Goal: Information Seeking & Learning: Learn about a topic

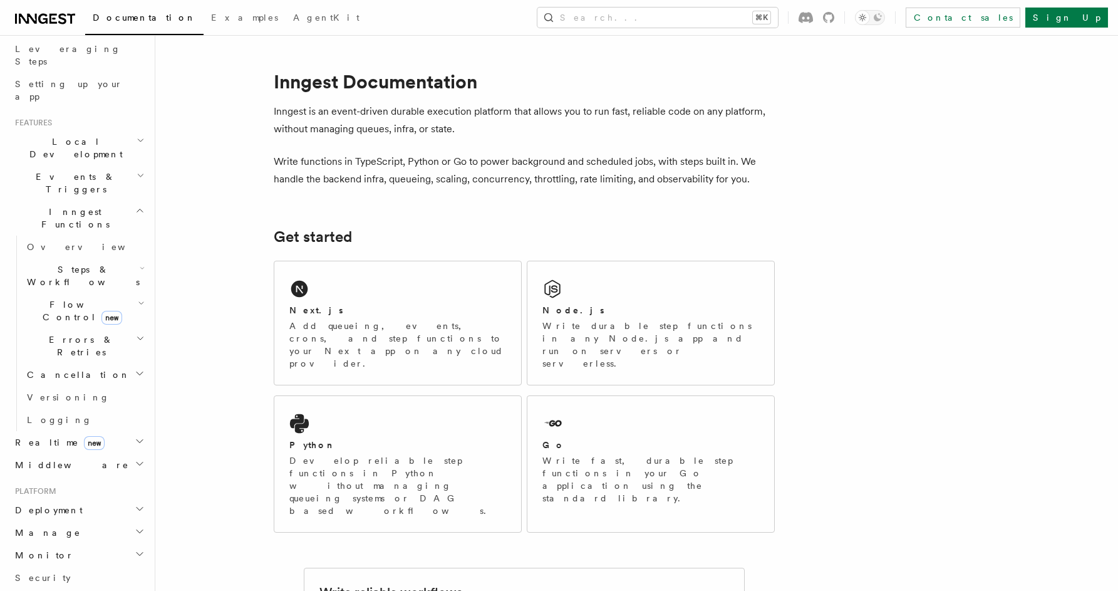
scroll to position [174, 0]
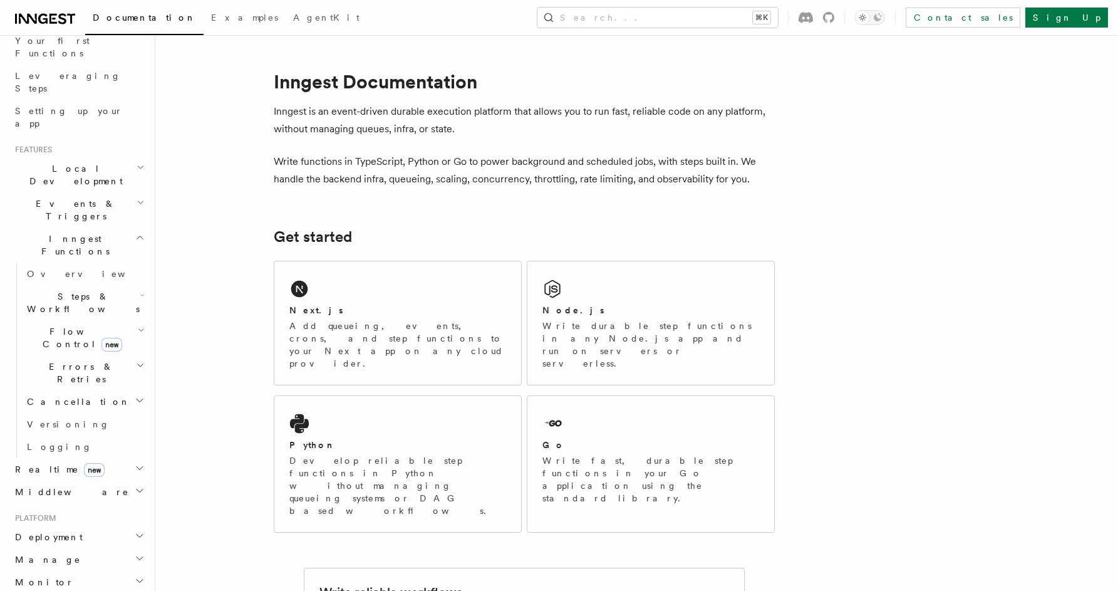
click at [138, 201] on icon "button" at bounding box center [140, 202] width 5 height 3
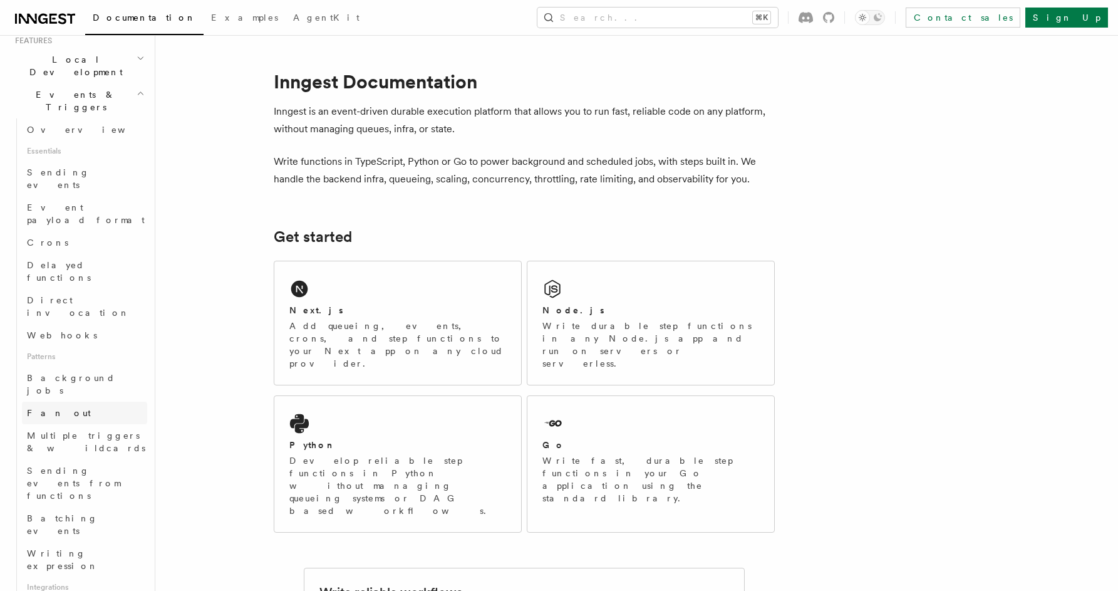
scroll to position [159, 0]
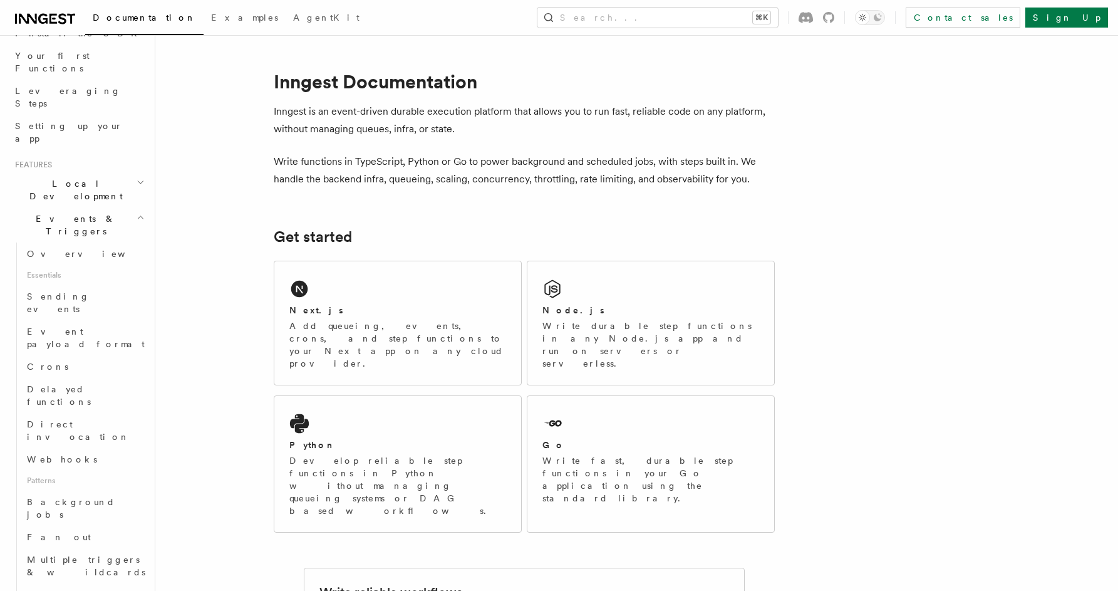
click at [120, 172] on h2 "Local Development" at bounding box center [78, 189] width 137 height 35
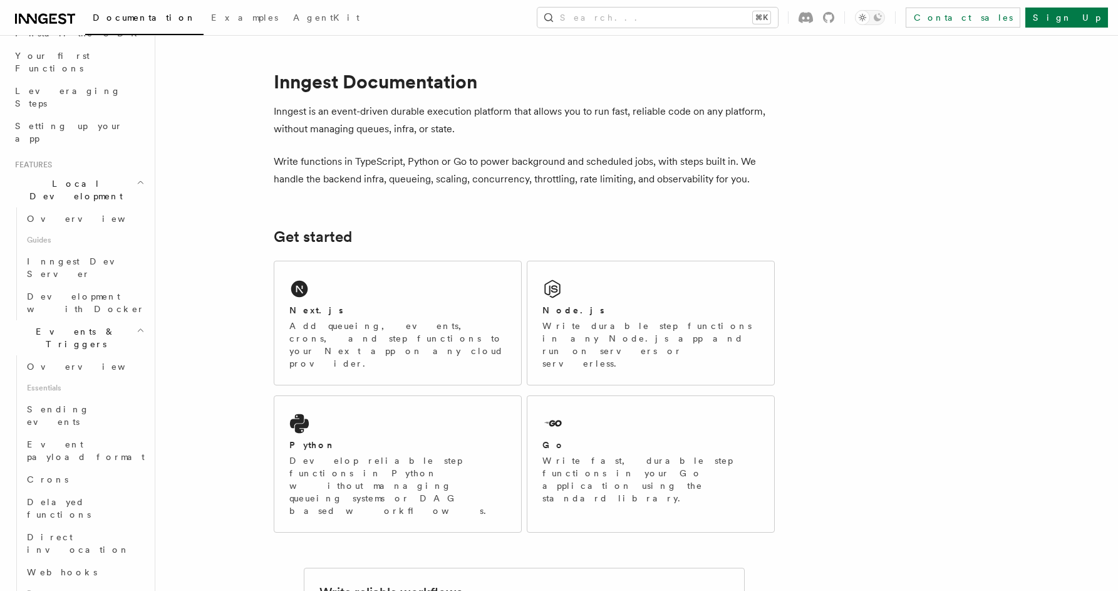
click at [120, 172] on h2 "Local Development" at bounding box center [78, 189] width 137 height 35
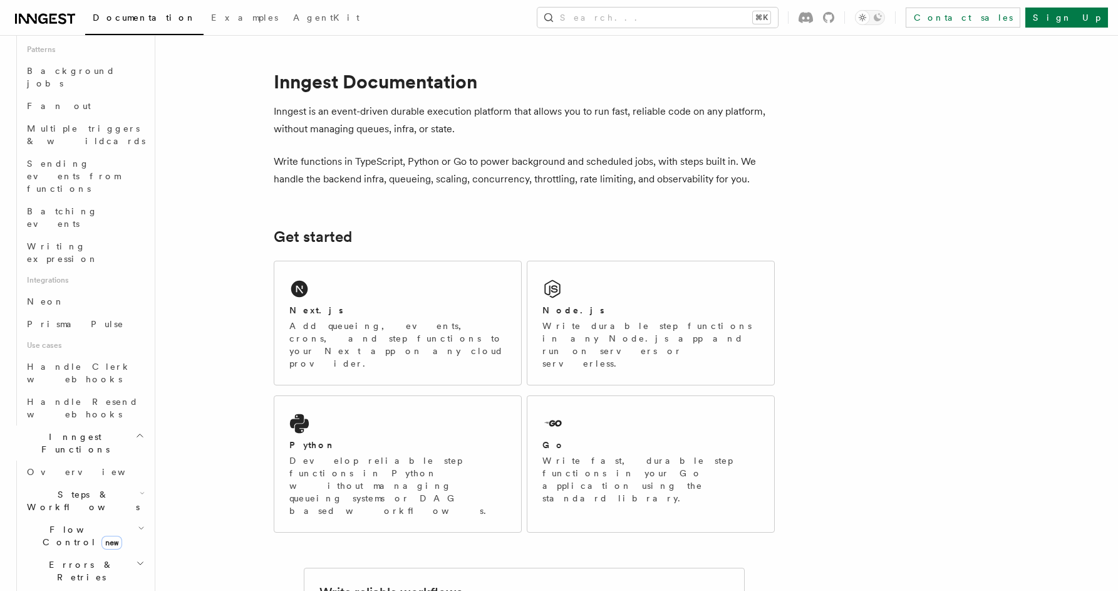
scroll to position [624, 0]
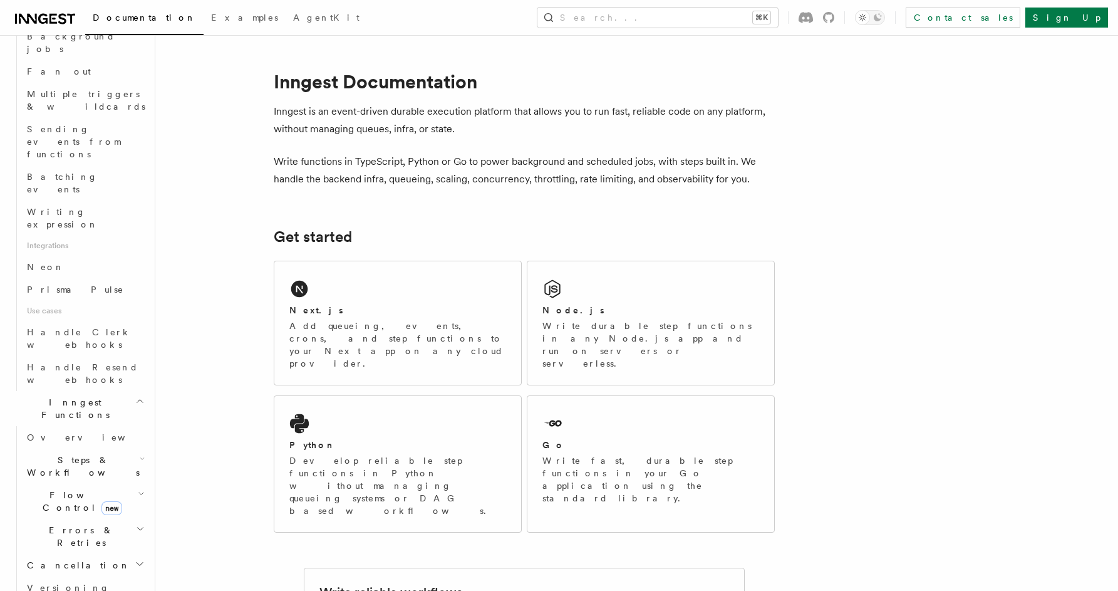
click at [122, 449] on h2 "Steps & Workflows" at bounding box center [84, 466] width 125 height 35
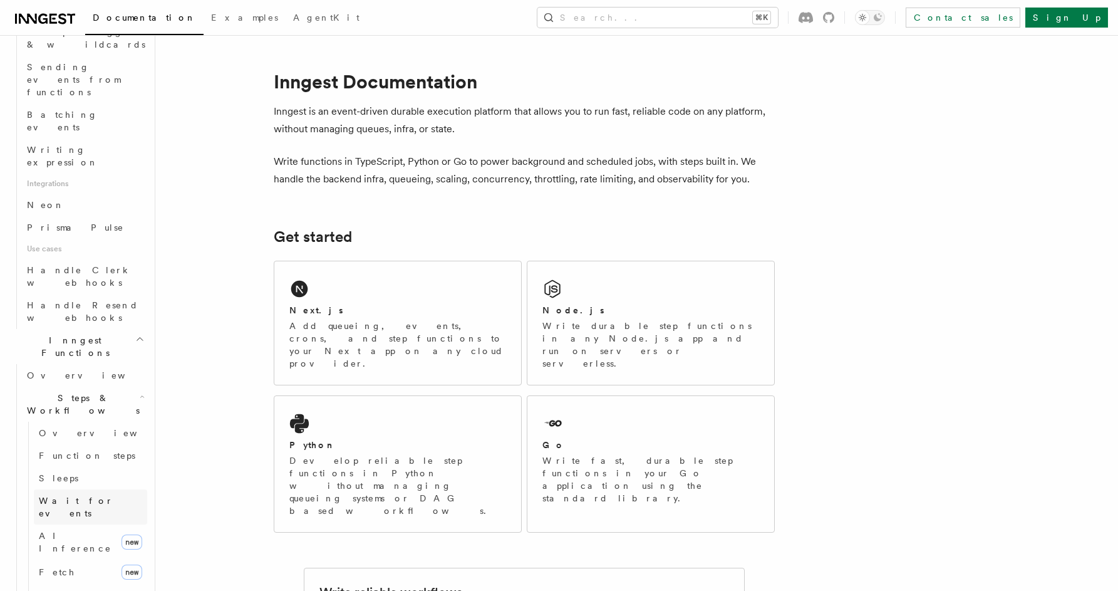
scroll to position [743, 0]
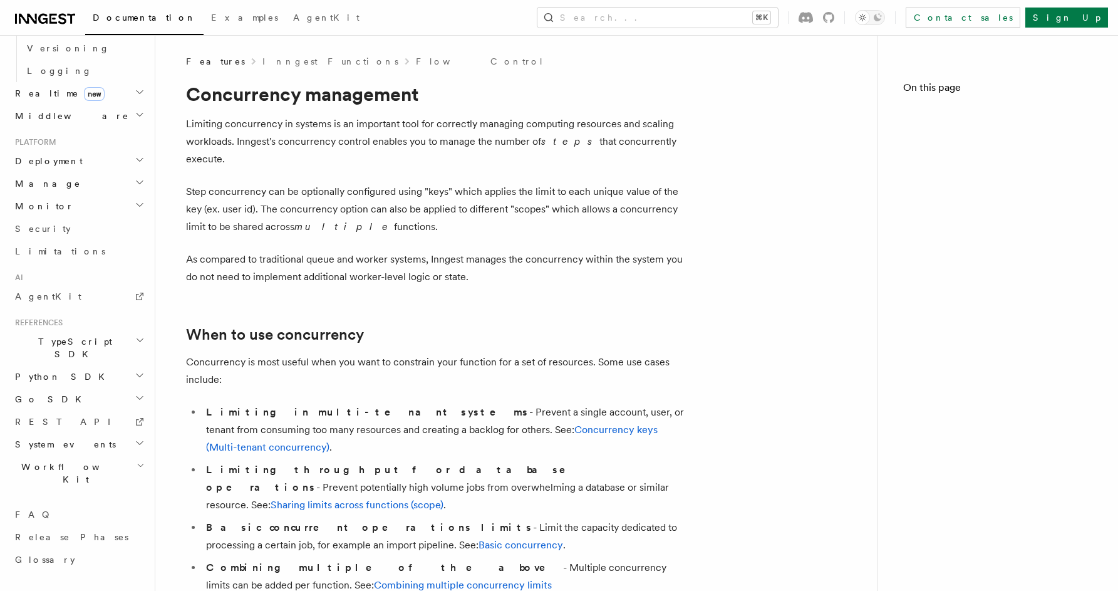
scroll to position [572, 0]
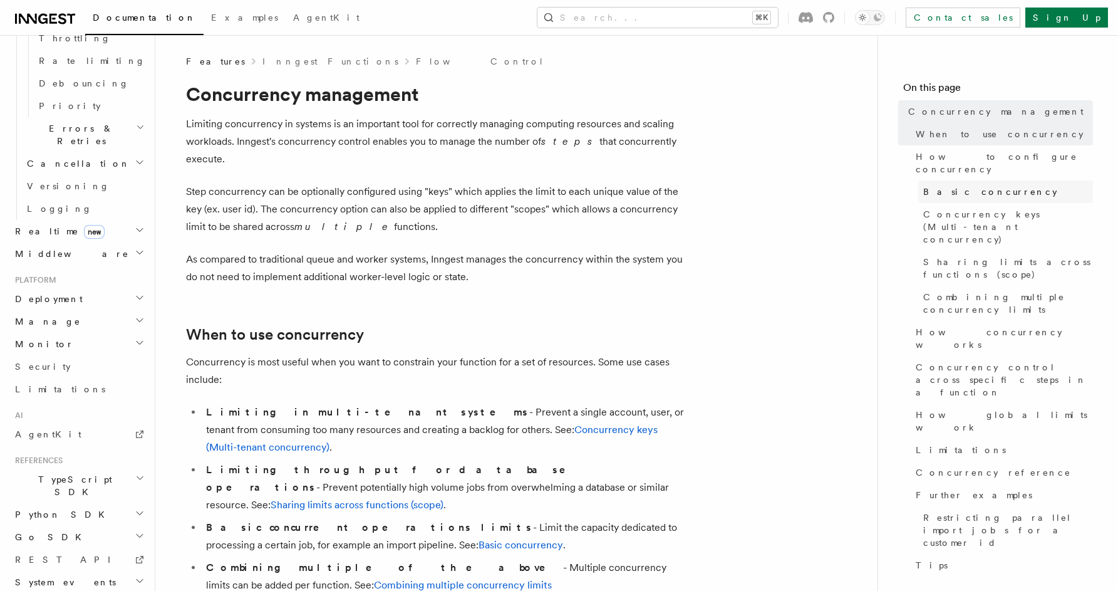
click at [979, 185] on span "Basic concurrency" at bounding box center [990, 191] width 134 height 13
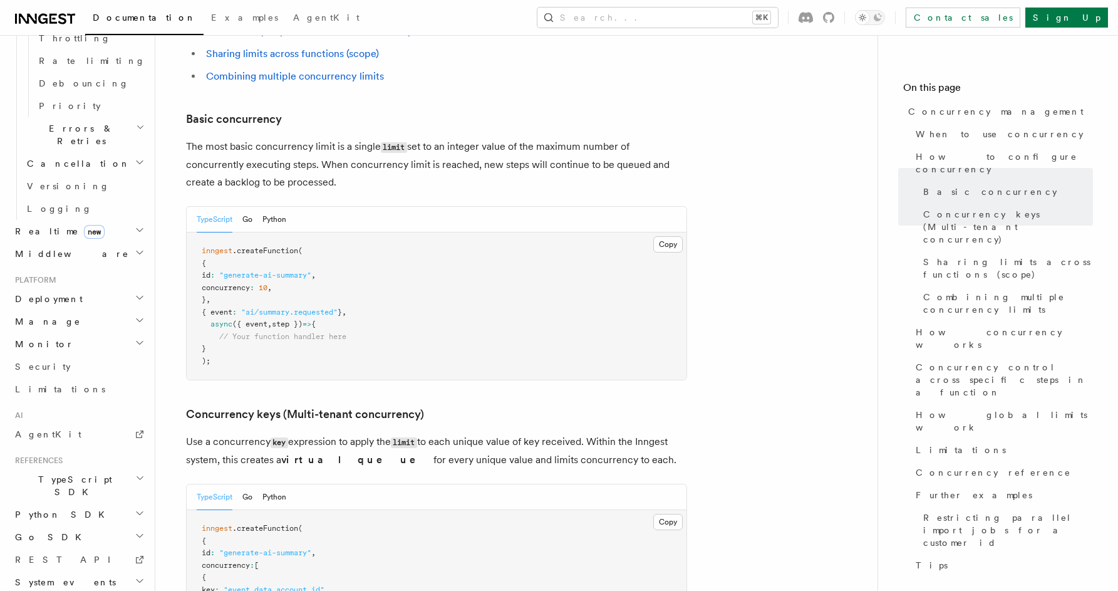
scroll to position [794, 0]
